Goal: Transaction & Acquisition: Purchase product/service

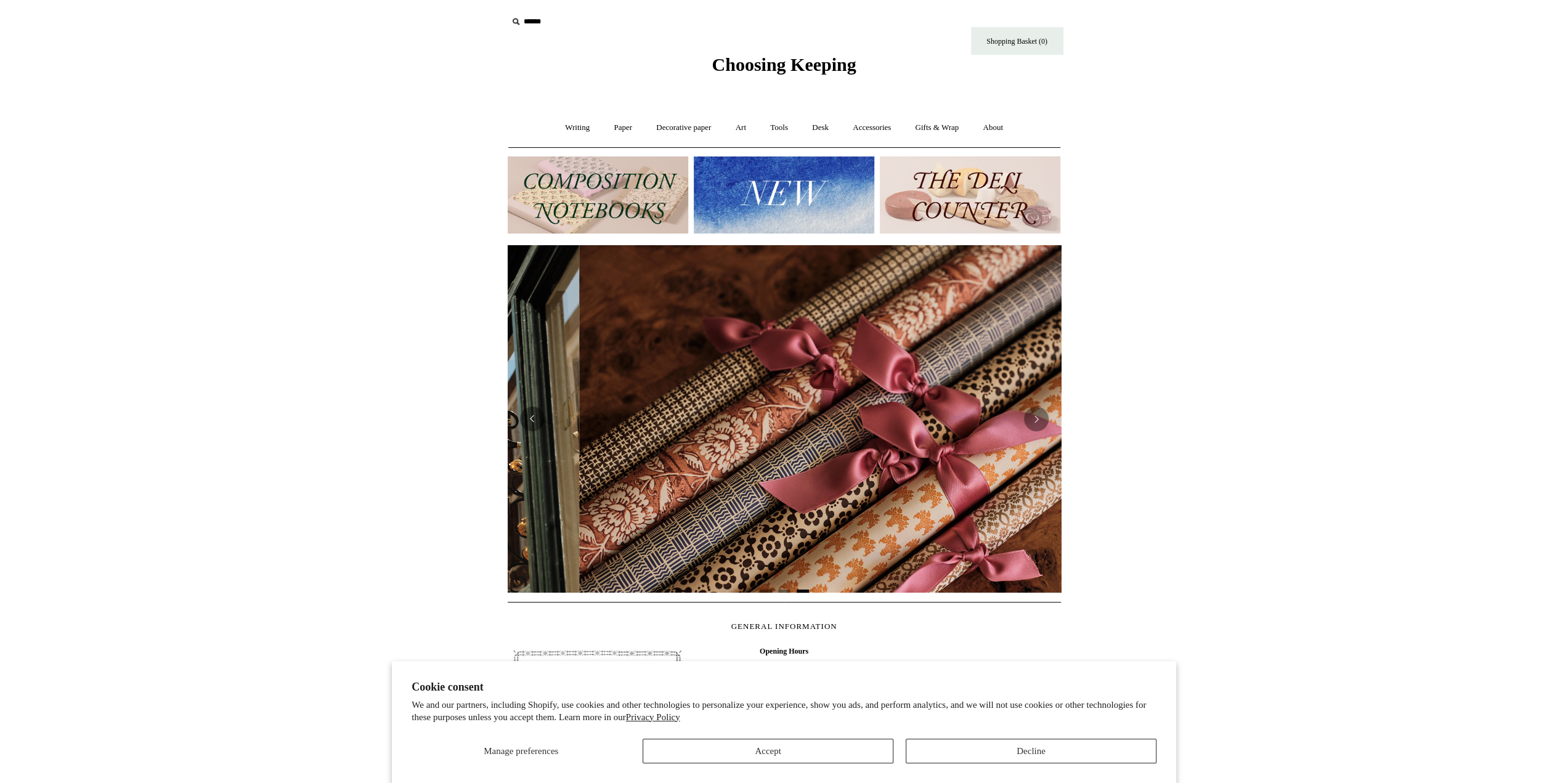
scroll to position [0, 1107]
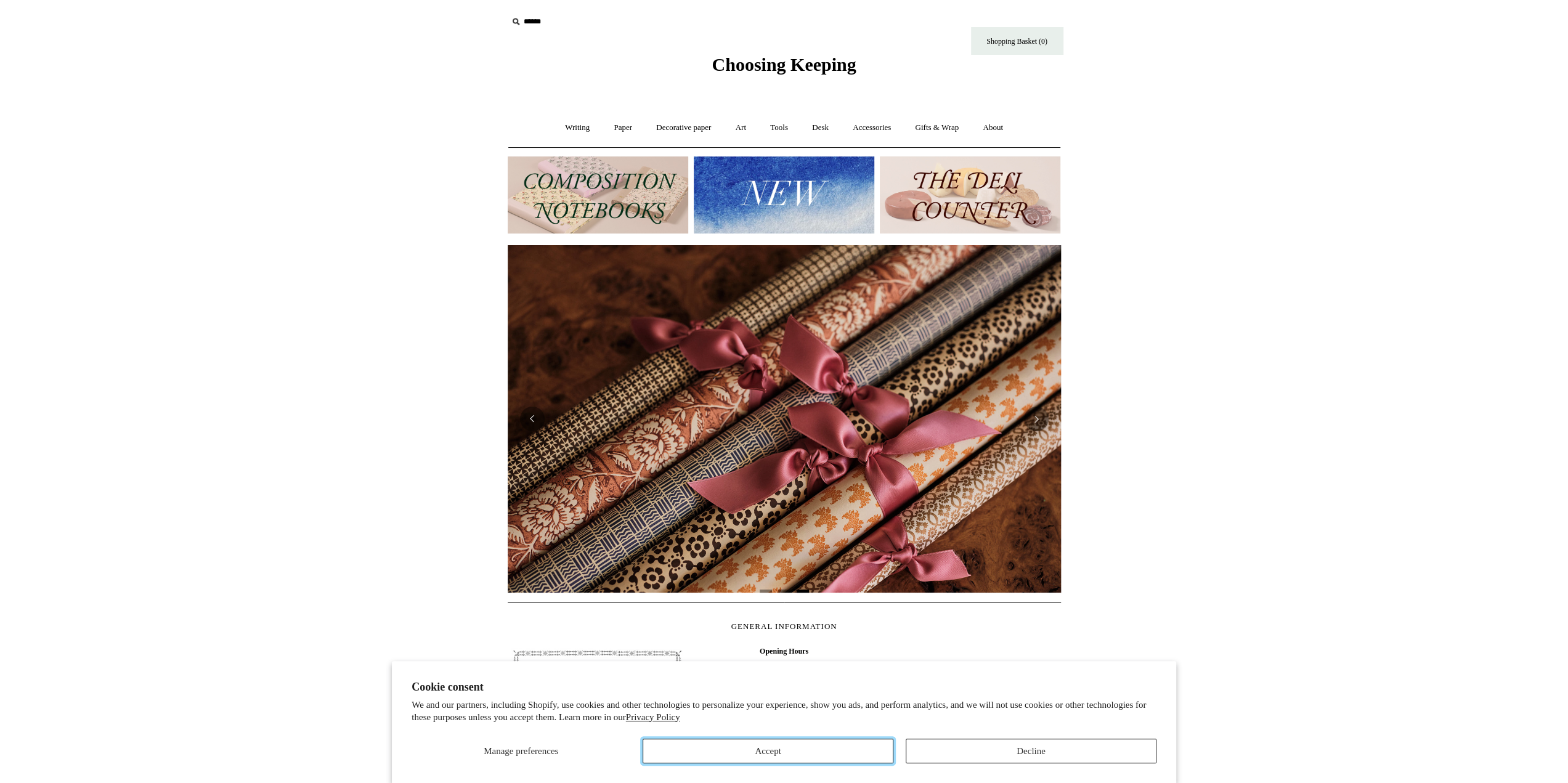
click at [825, 752] on button "Accept" at bounding box center [767, 750] width 251 height 25
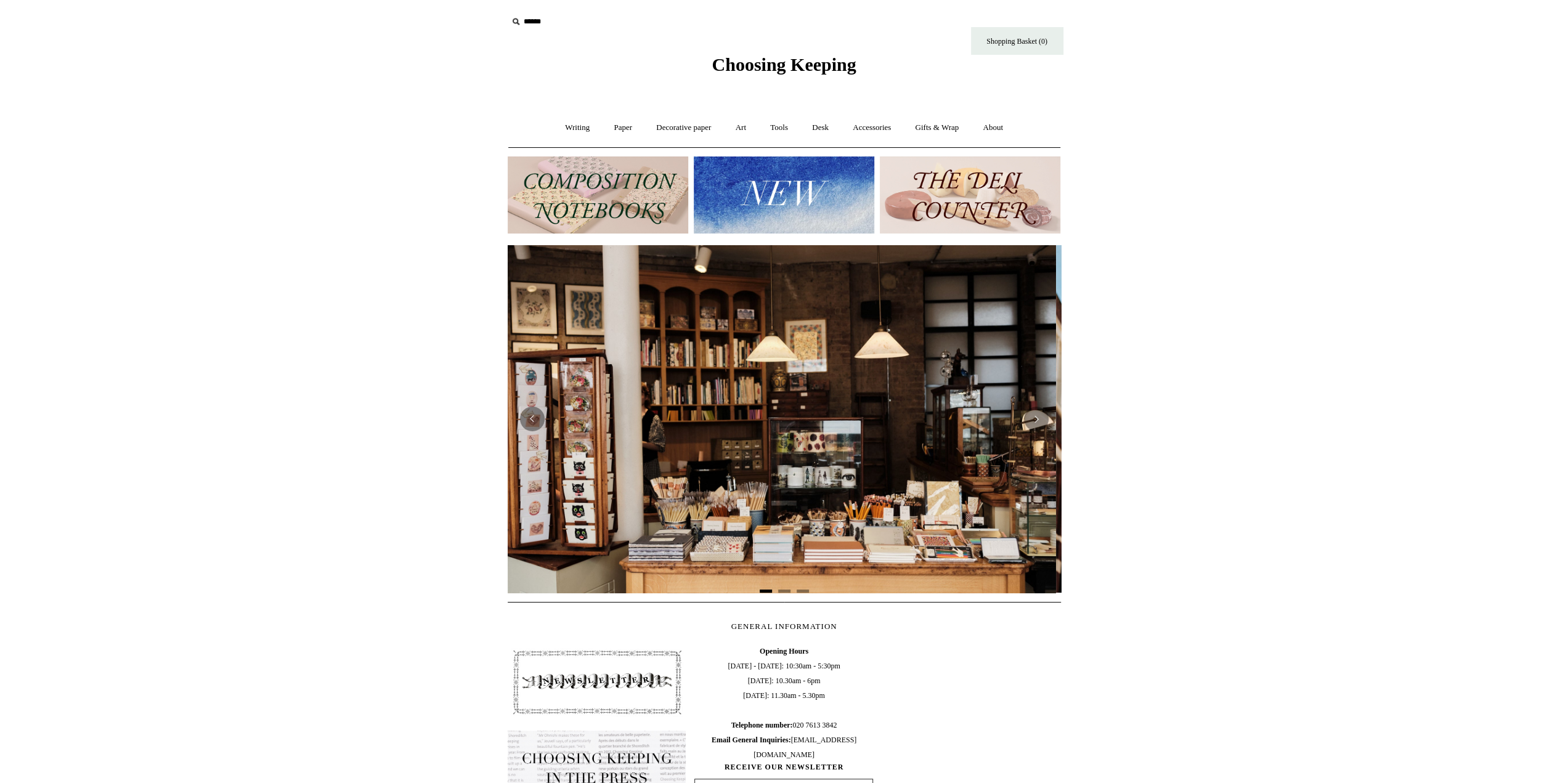
scroll to position [0, 0]
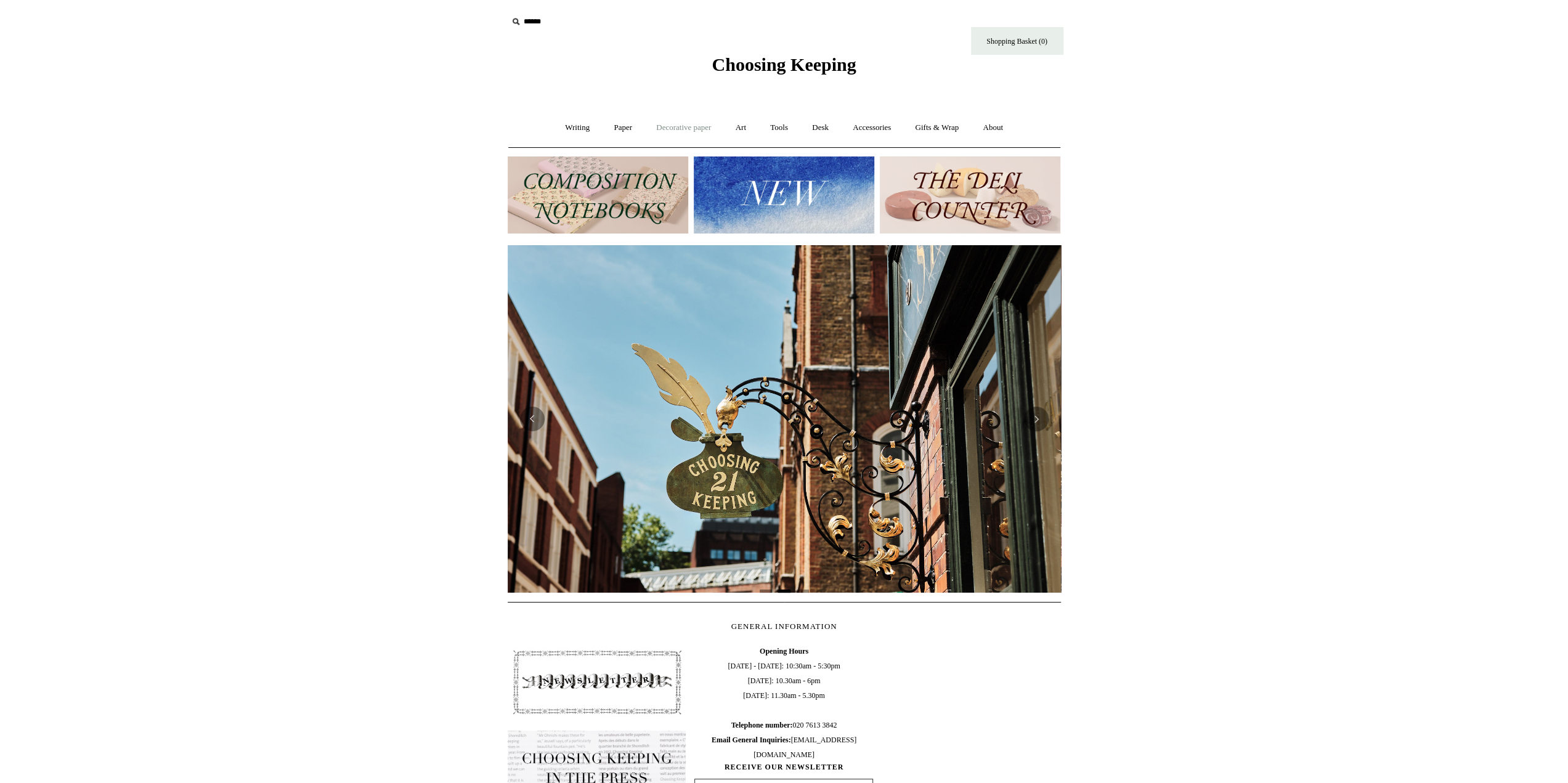
click at [692, 125] on link "Decorative paper +" at bounding box center [684, 127] width 77 height 33
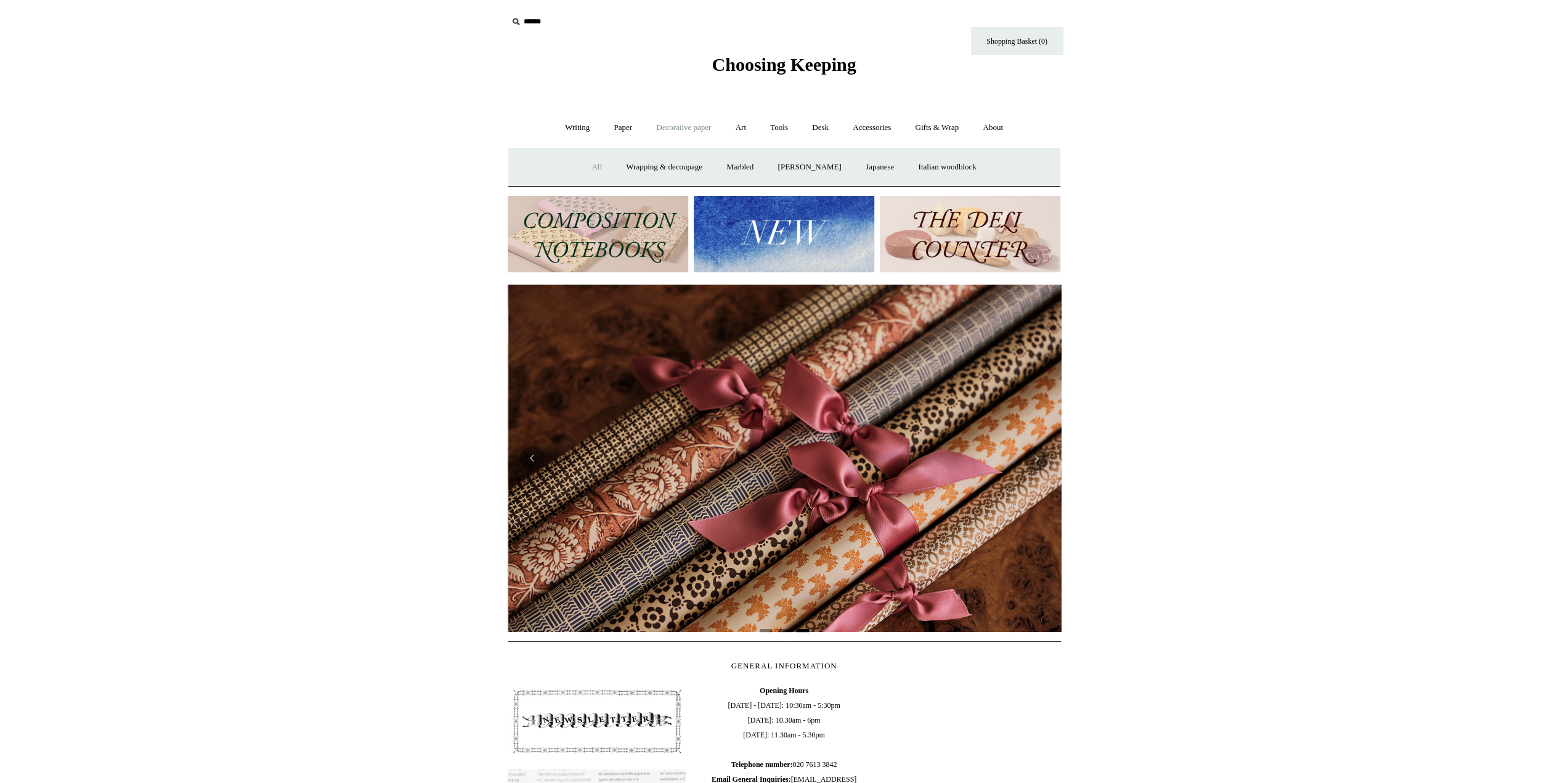
scroll to position [0, 1107]
click at [589, 167] on link "All" at bounding box center [596, 167] width 33 height 33
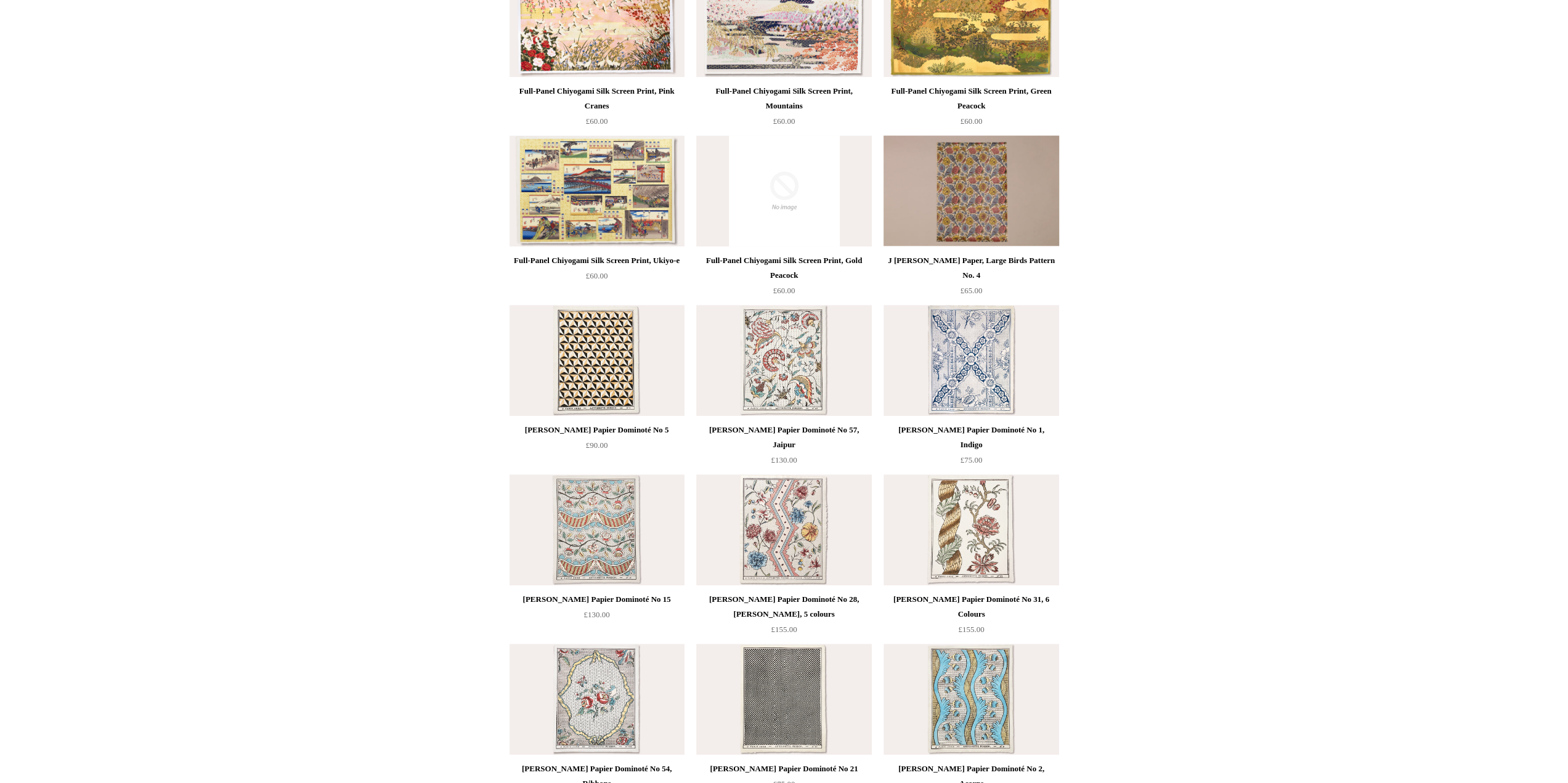
scroll to position [739, 0]
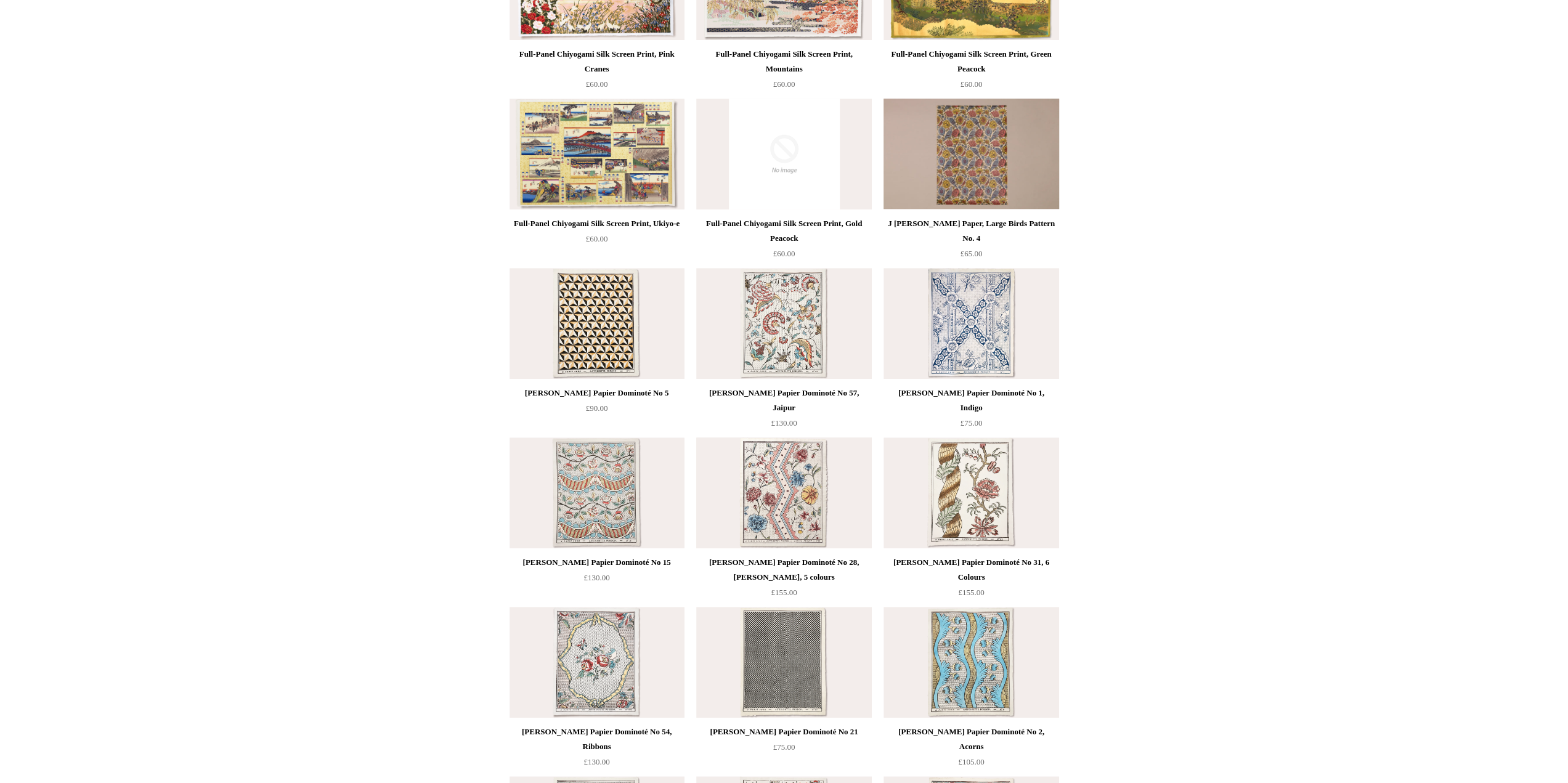
click at [811, 516] on img at bounding box center [783, 492] width 175 height 111
